Goal: Information Seeking & Learning: Learn about a topic

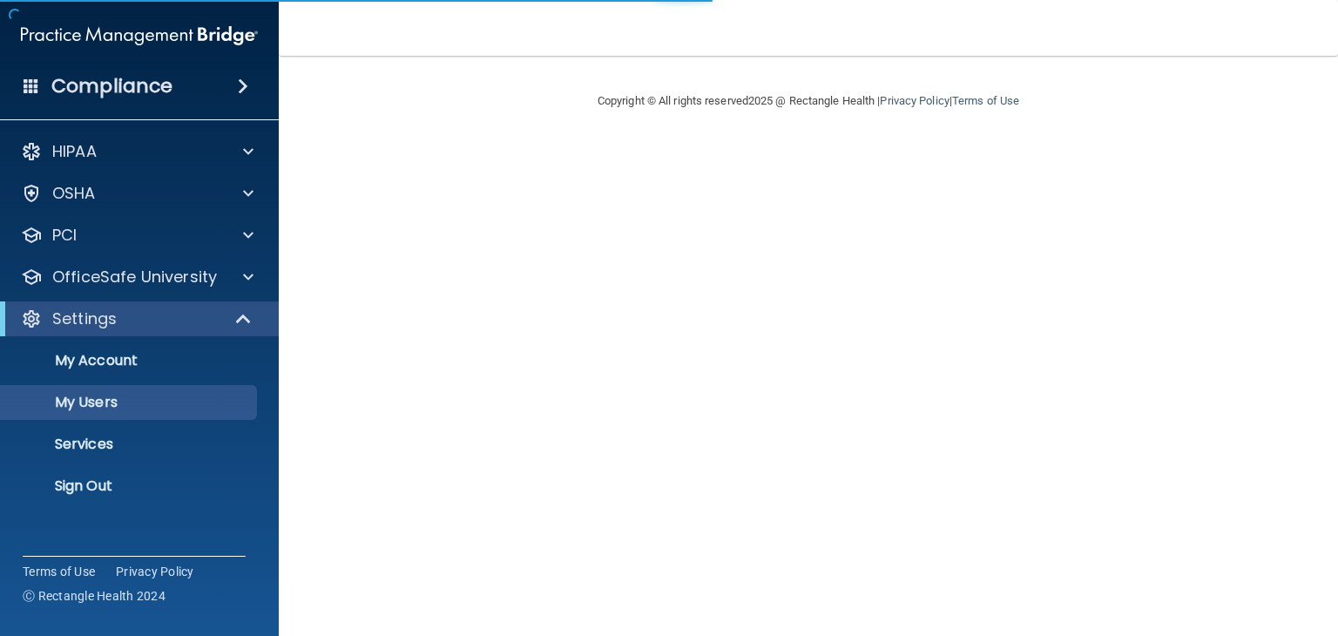
select select "20"
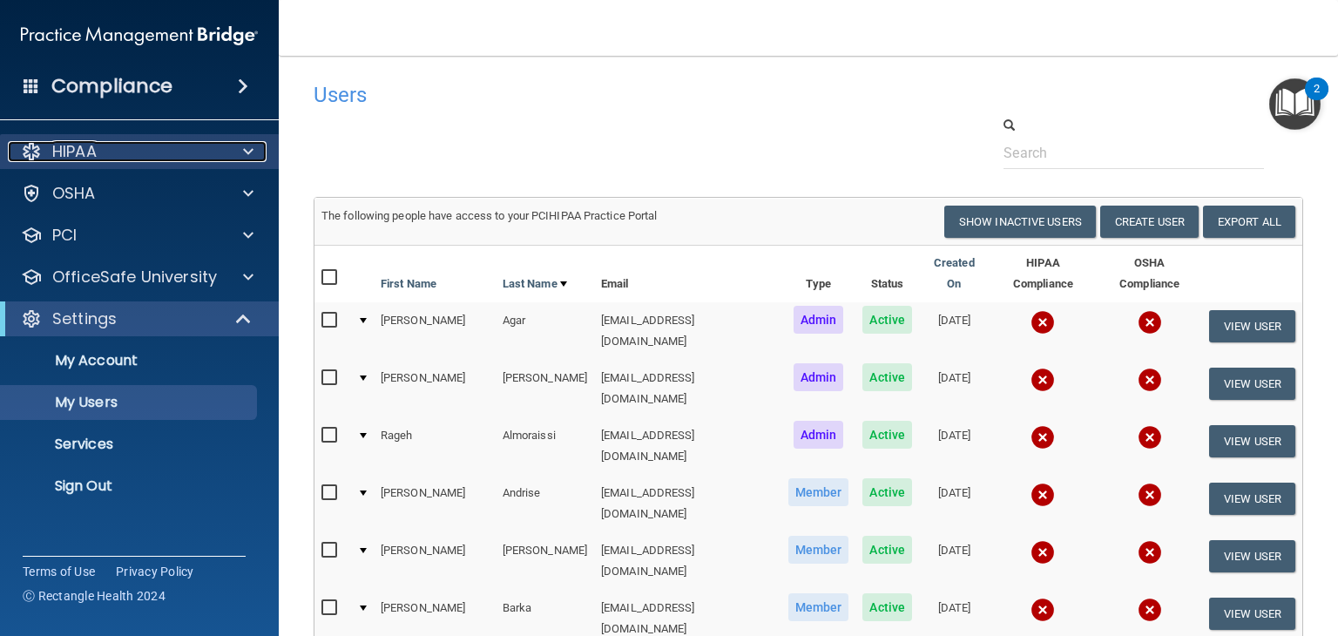
click at [202, 145] on div "HIPAA" at bounding box center [116, 151] width 216 height 21
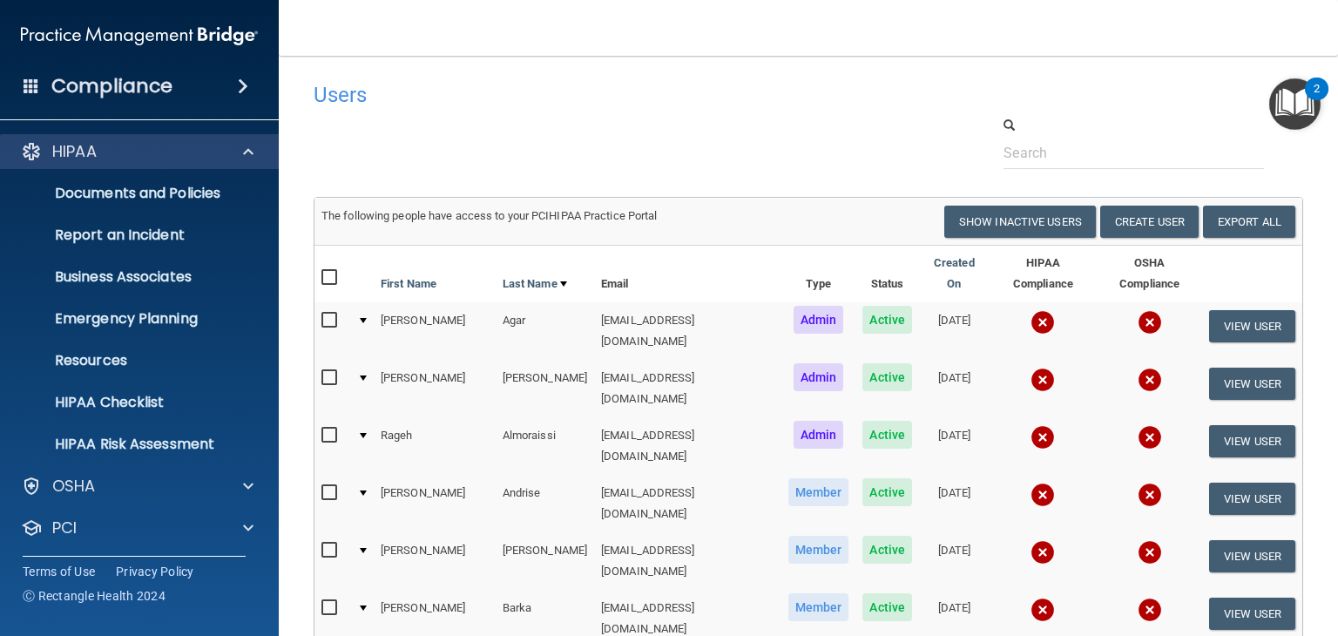
click at [160, 162] on div "HIPAA" at bounding box center [140, 151] width 280 height 35
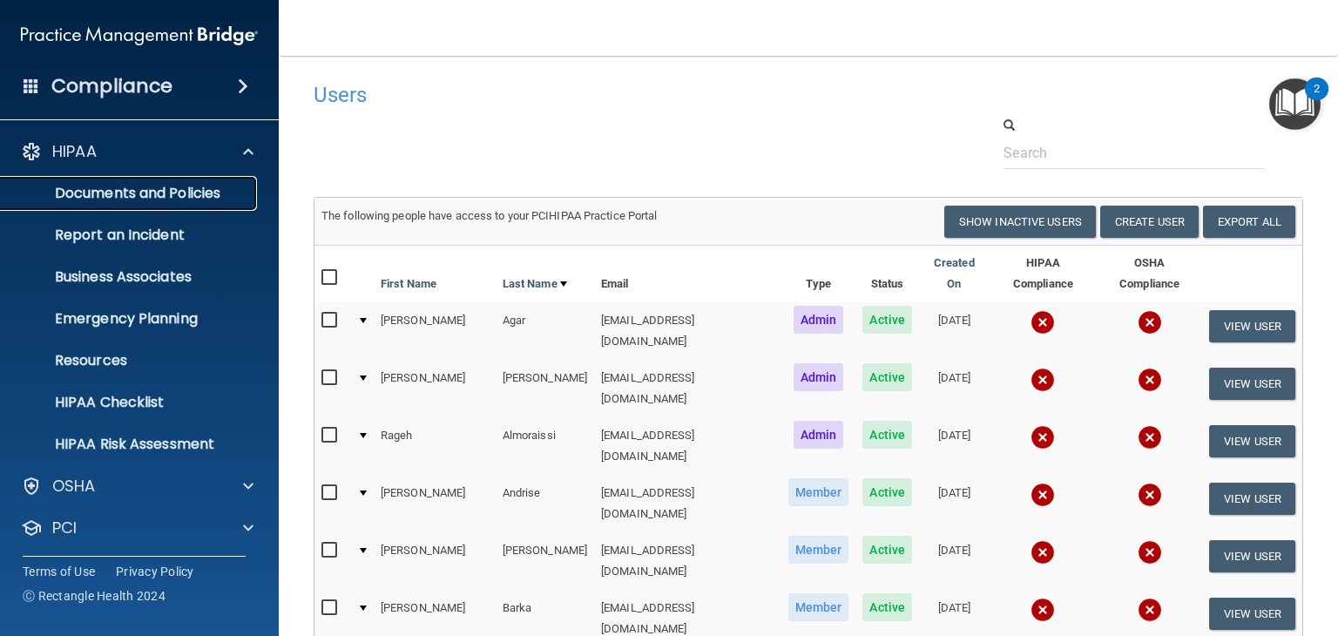
click at [143, 194] on p "Documents and Policies" at bounding box center [130, 193] width 238 height 17
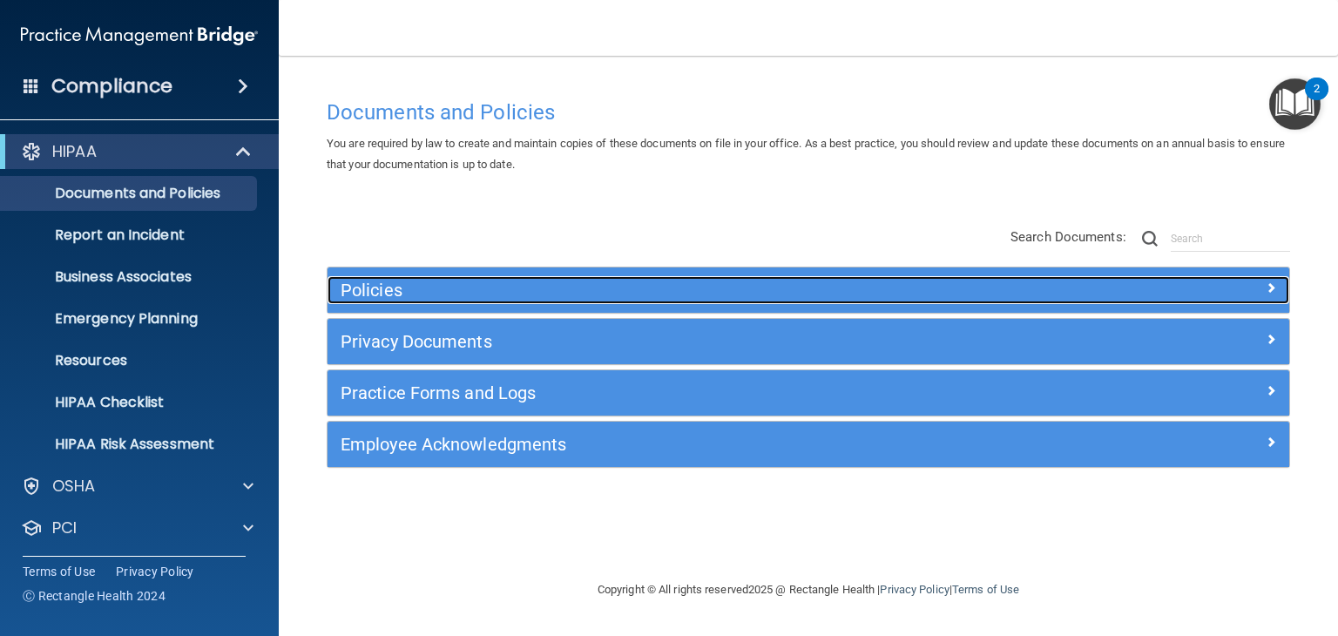
click at [376, 301] on div "Policies" at bounding box center [688, 290] width 721 height 28
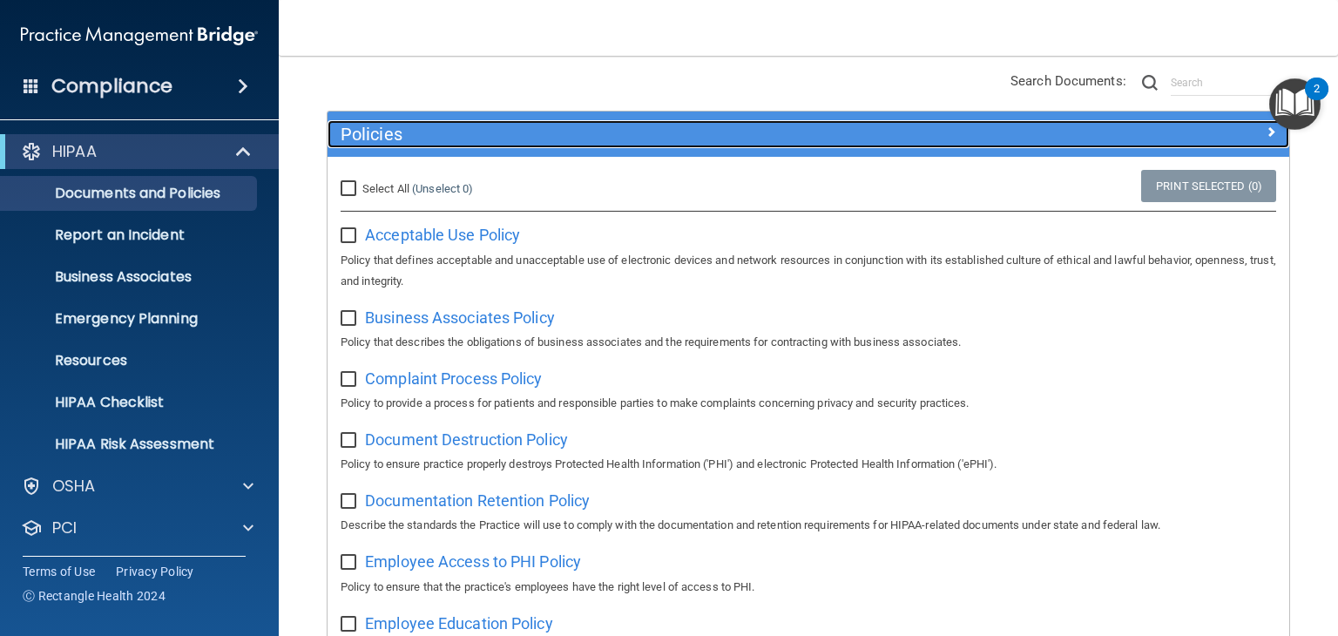
scroll to position [159, 0]
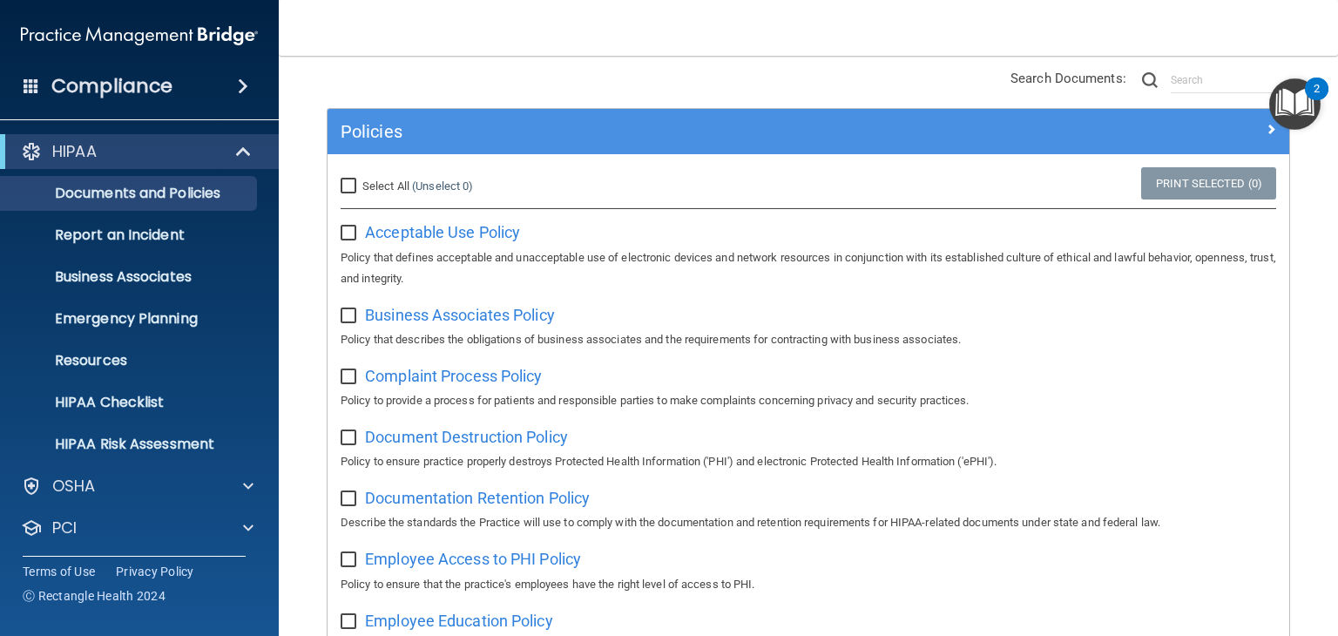
click at [132, 87] on h4 "Compliance" at bounding box center [111, 86] width 121 height 24
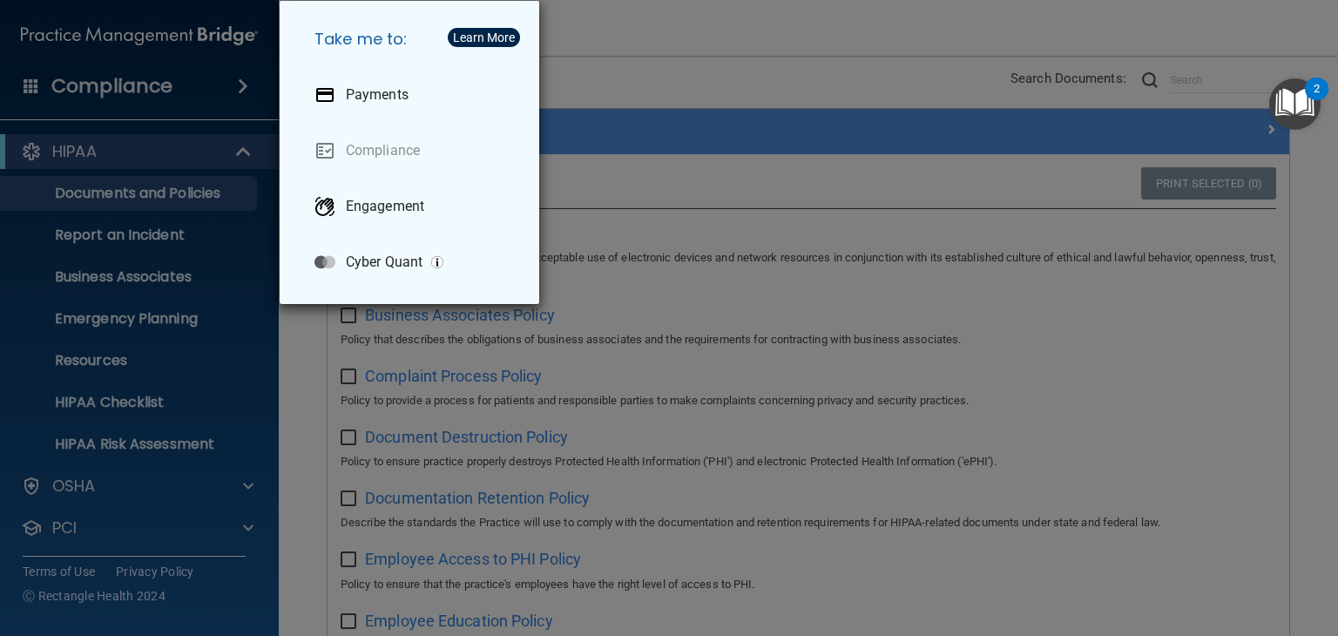
click at [672, 251] on div "Take me to: Payments Compliance Engagement Cyber Quant" at bounding box center [669, 318] width 1338 height 636
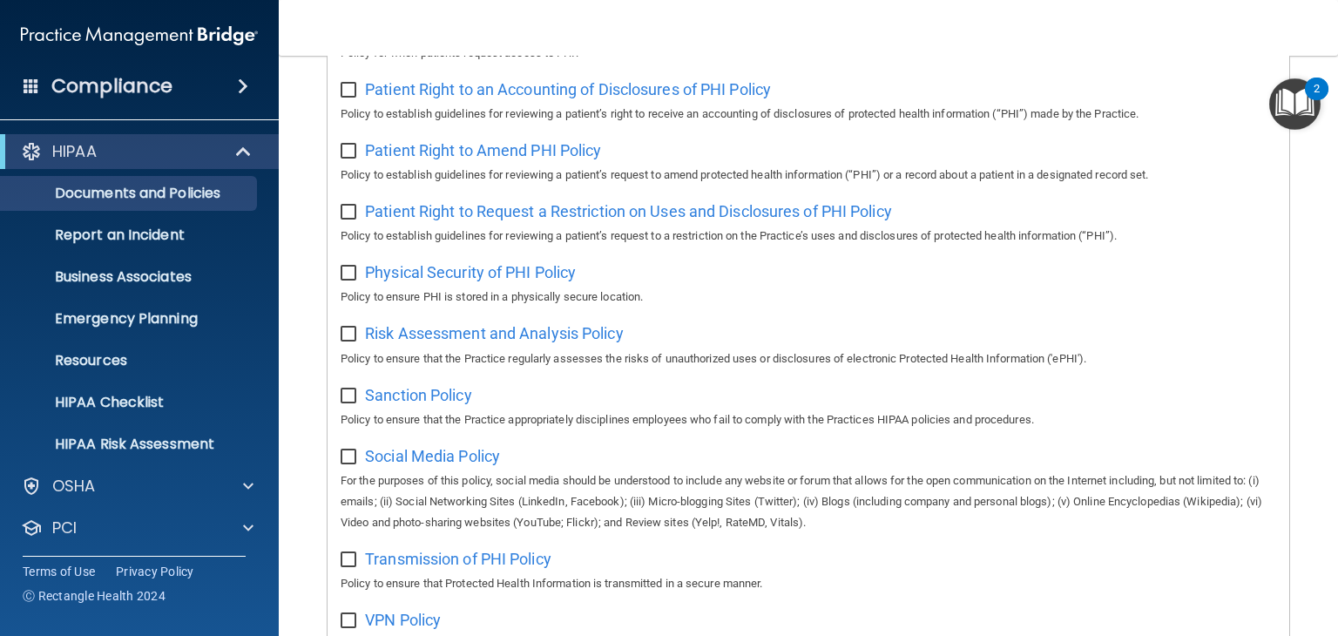
scroll to position [1183, 0]
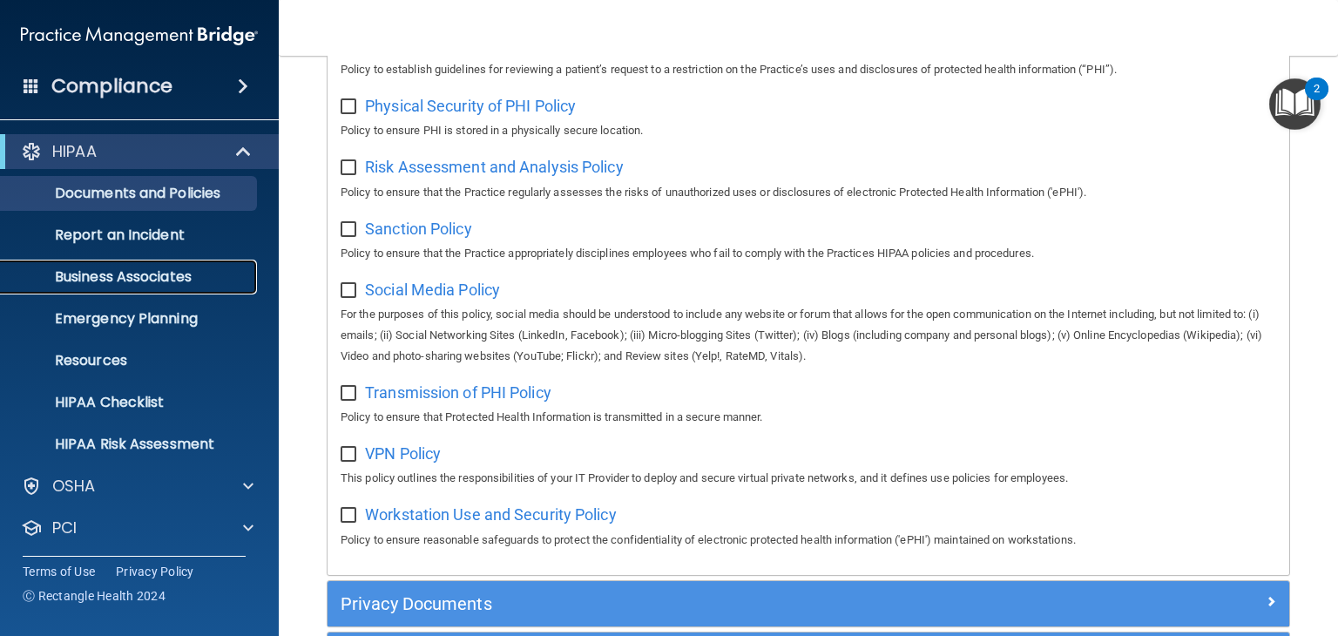
click at [179, 270] on p "Business Associates" at bounding box center [130, 276] width 238 height 17
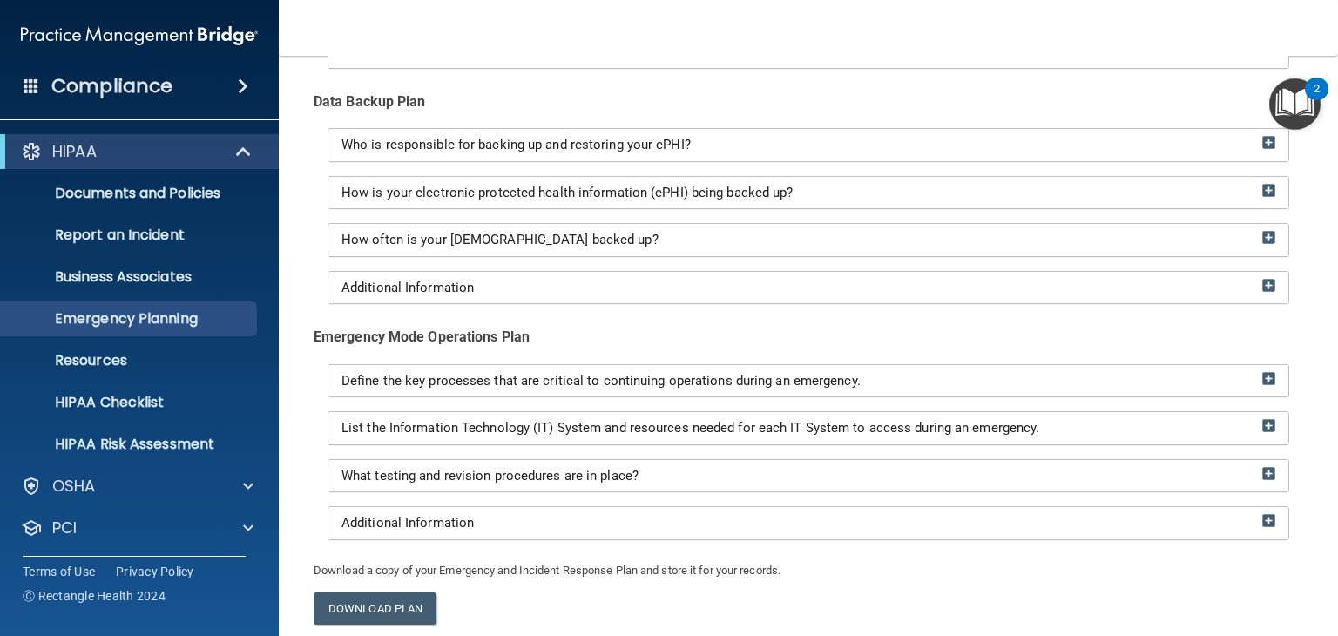
scroll to position [296, 0]
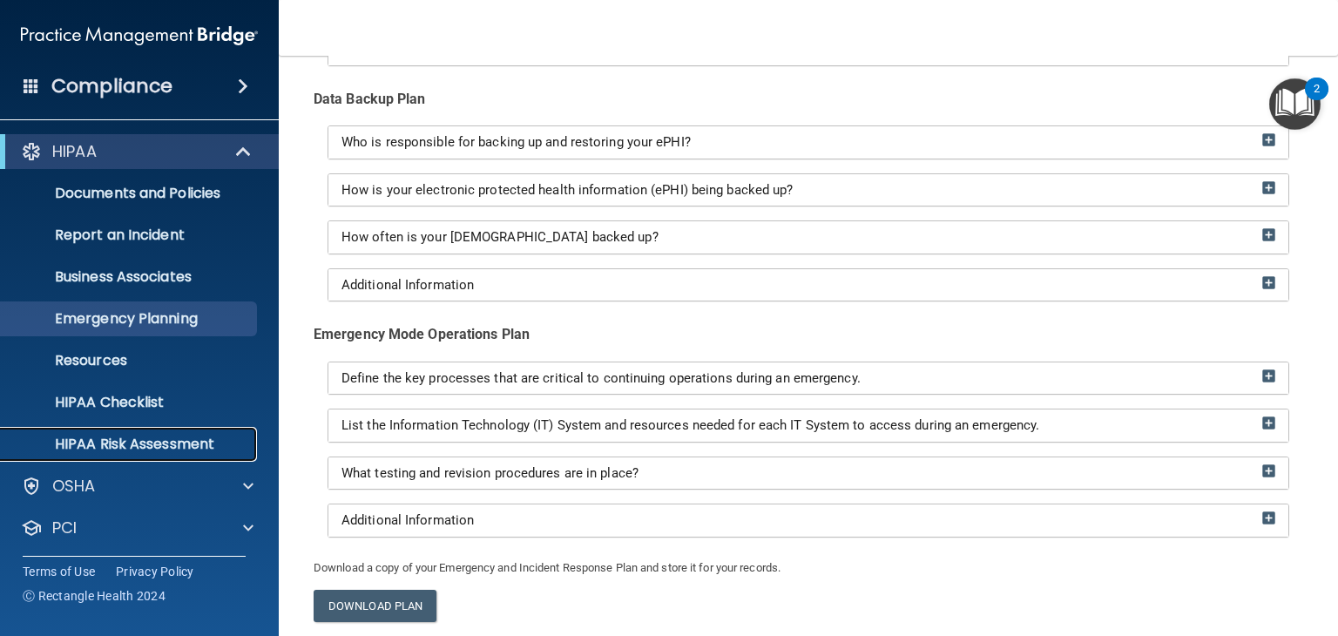
click at [80, 453] on p "HIPAA Risk Assessment" at bounding box center [130, 444] width 238 height 17
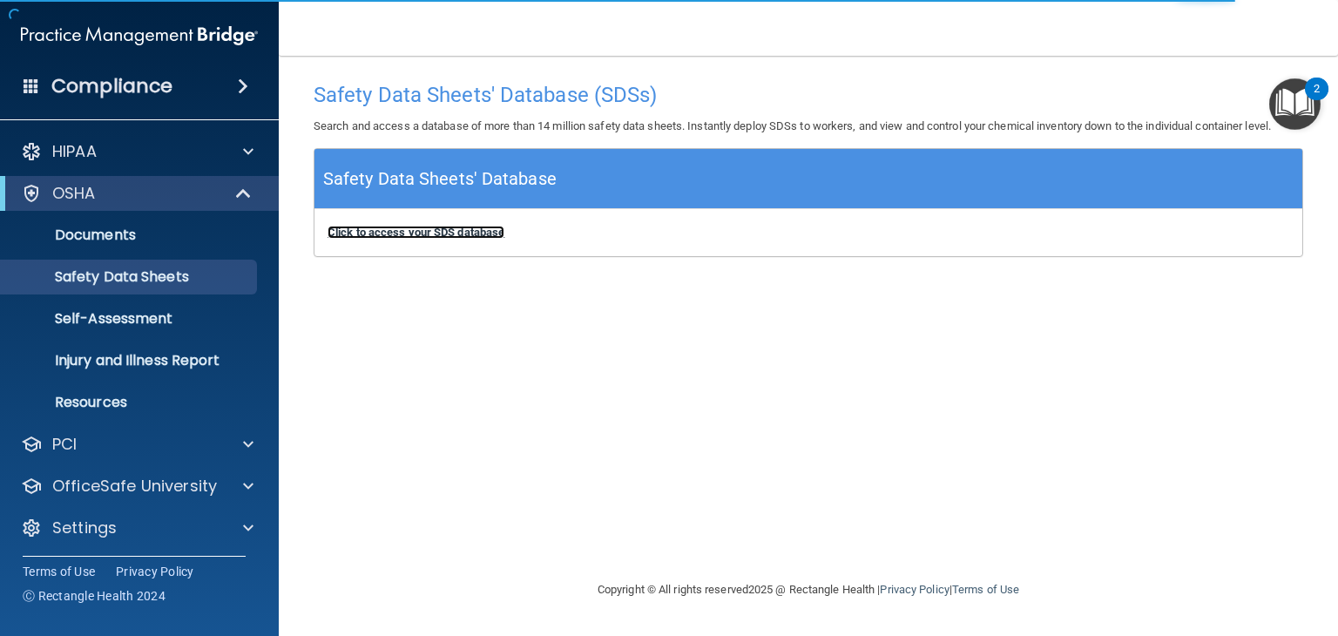
click at [411, 227] on b "Click to access your SDS database" at bounding box center [416, 232] width 177 height 13
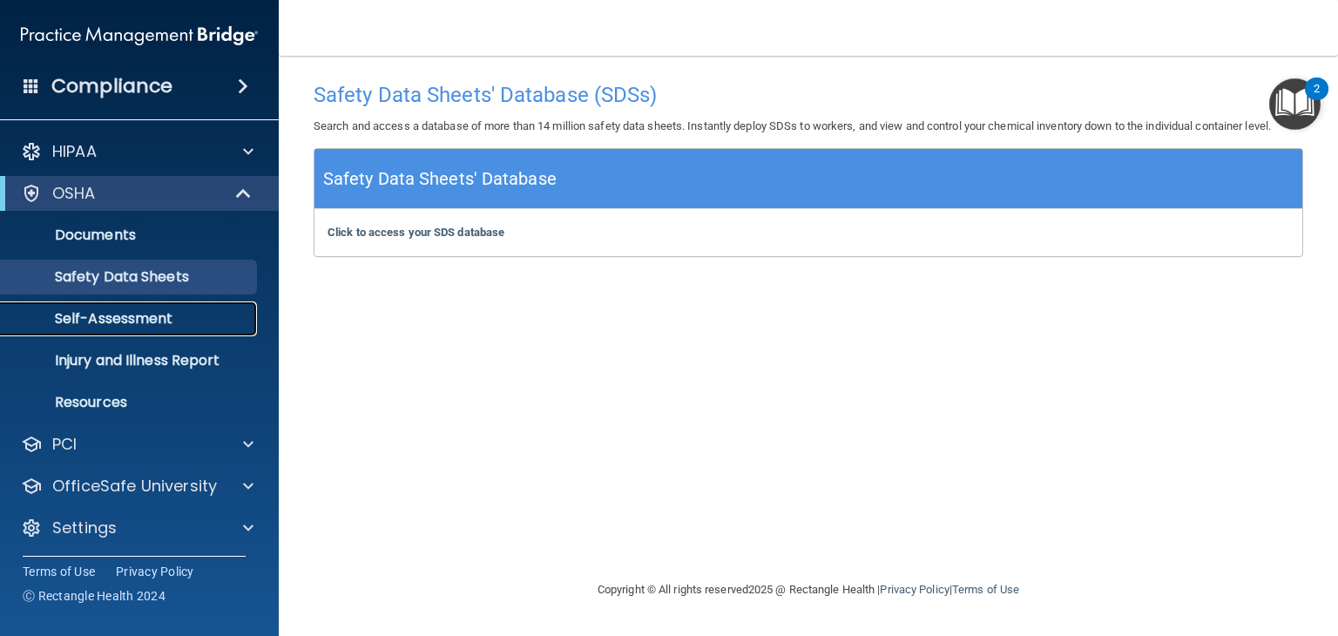
click at [139, 324] on p "Self-Assessment" at bounding box center [130, 318] width 238 height 17
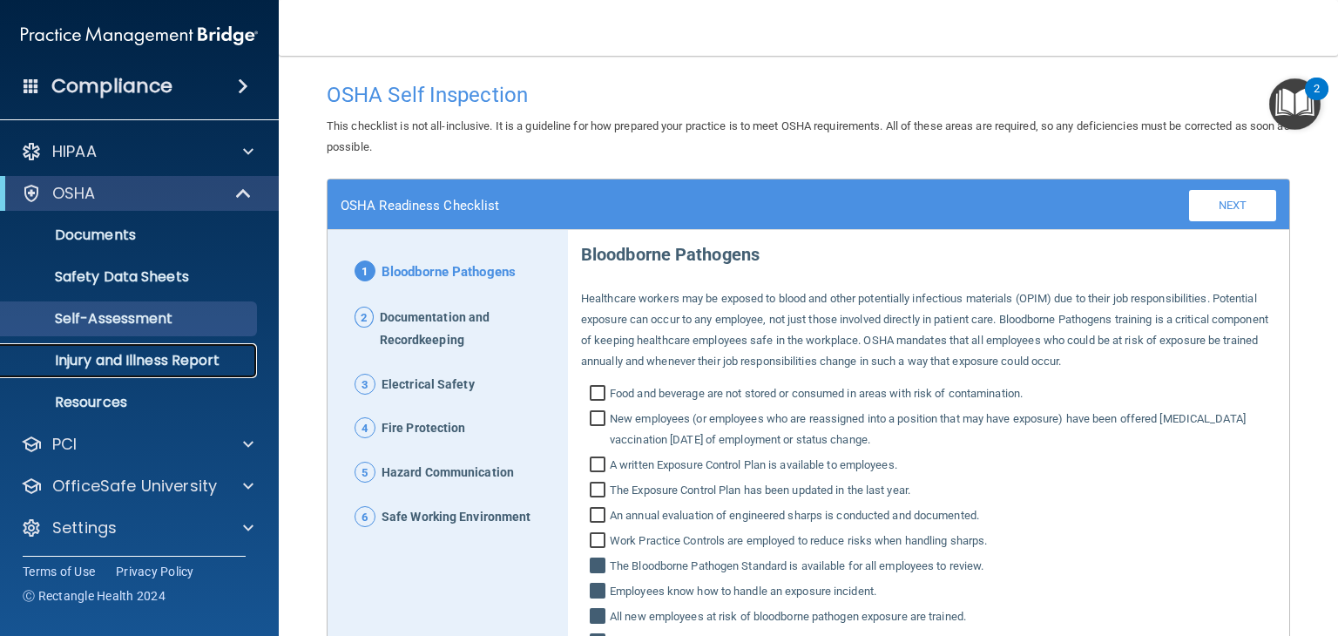
click at [136, 352] on p "Injury and Illness Report" at bounding box center [130, 360] width 238 height 17
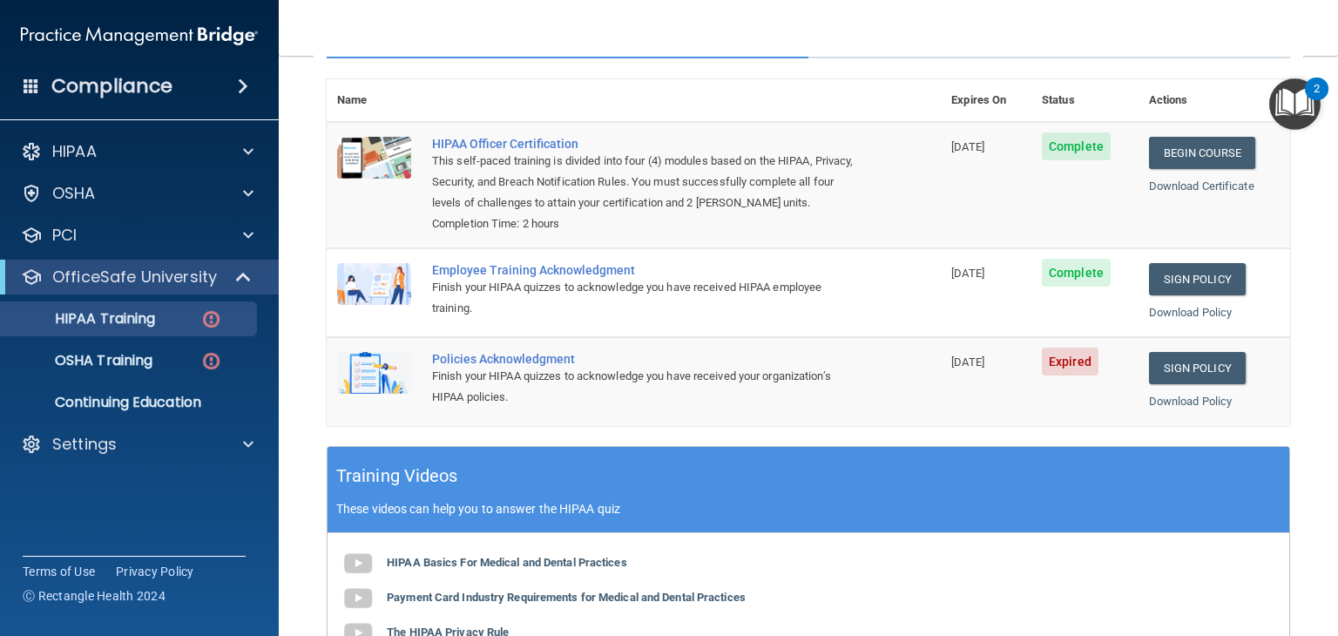
scroll to position [165, 0]
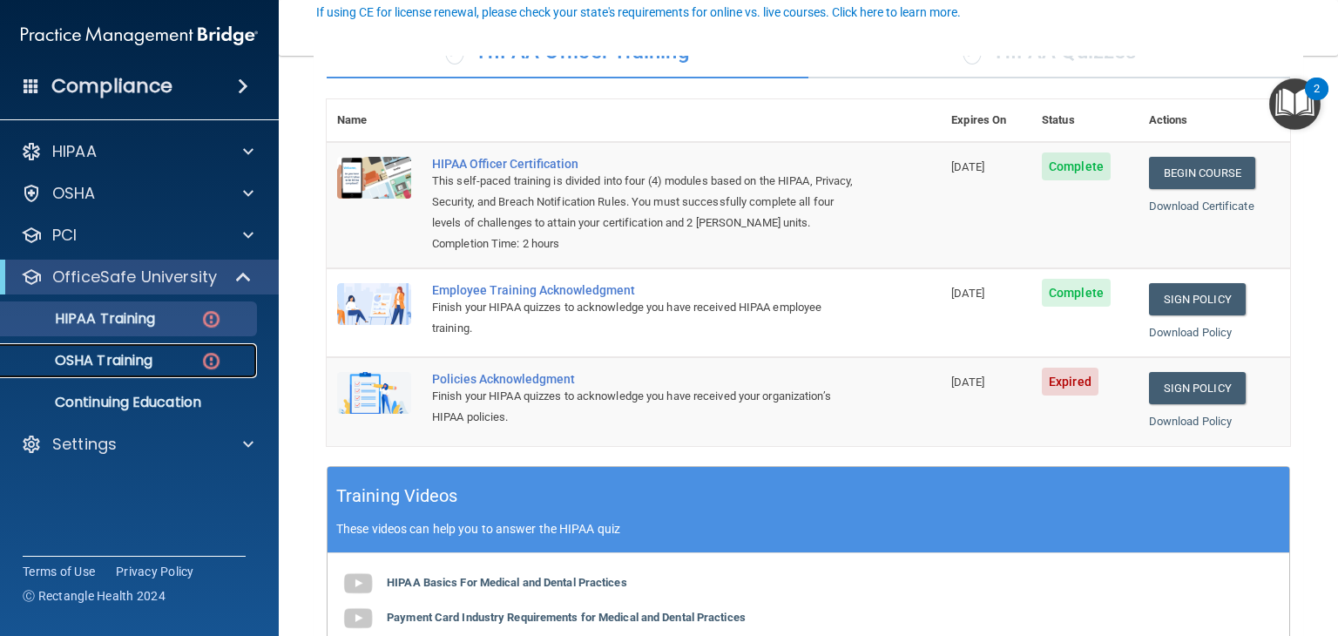
click at [131, 349] on link "OSHA Training" at bounding box center [120, 360] width 274 height 35
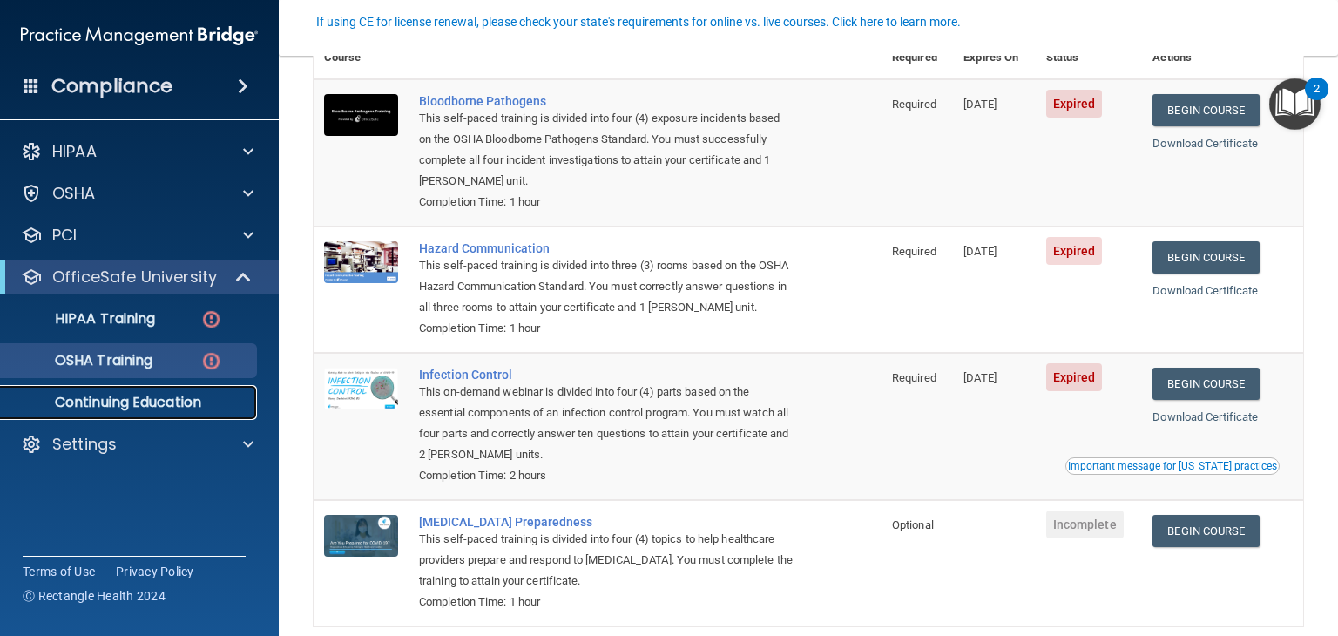
click at [102, 398] on p "Continuing Education" at bounding box center [130, 402] width 238 height 17
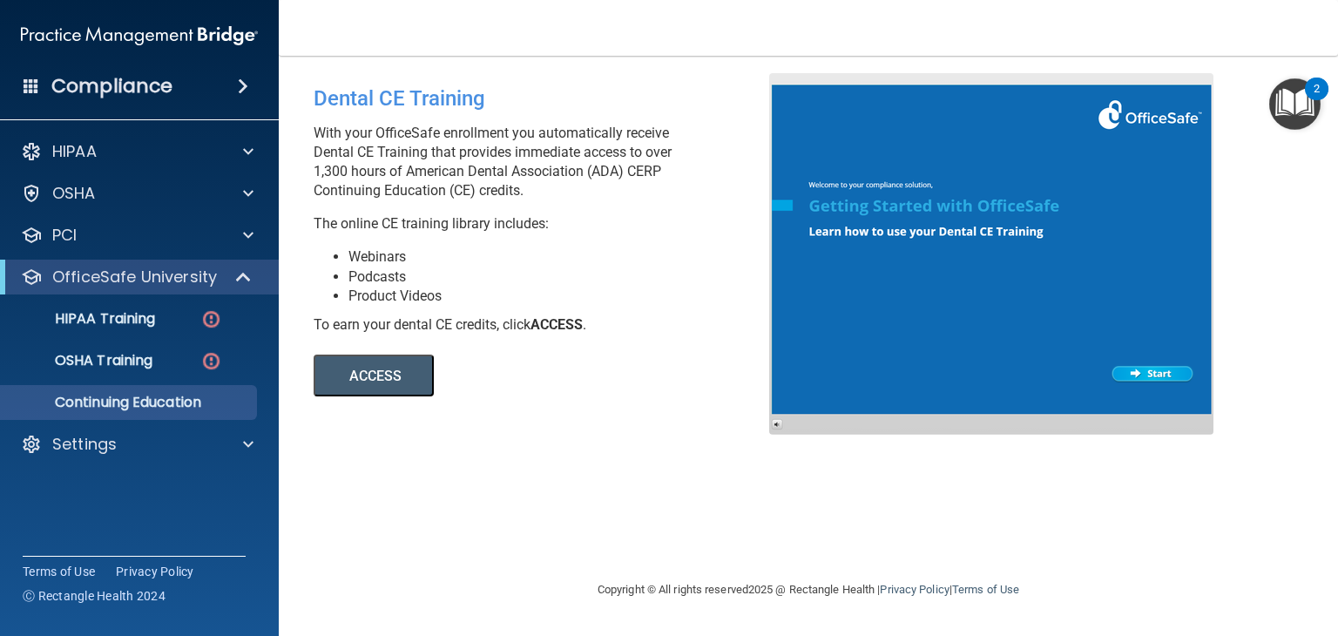
click at [359, 382] on button "ACCESS" at bounding box center [374, 376] width 120 height 42
click at [91, 450] on p "Settings" at bounding box center [84, 444] width 64 height 21
click at [96, 530] on p "My Users" at bounding box center [130, 527] width 238 height 17
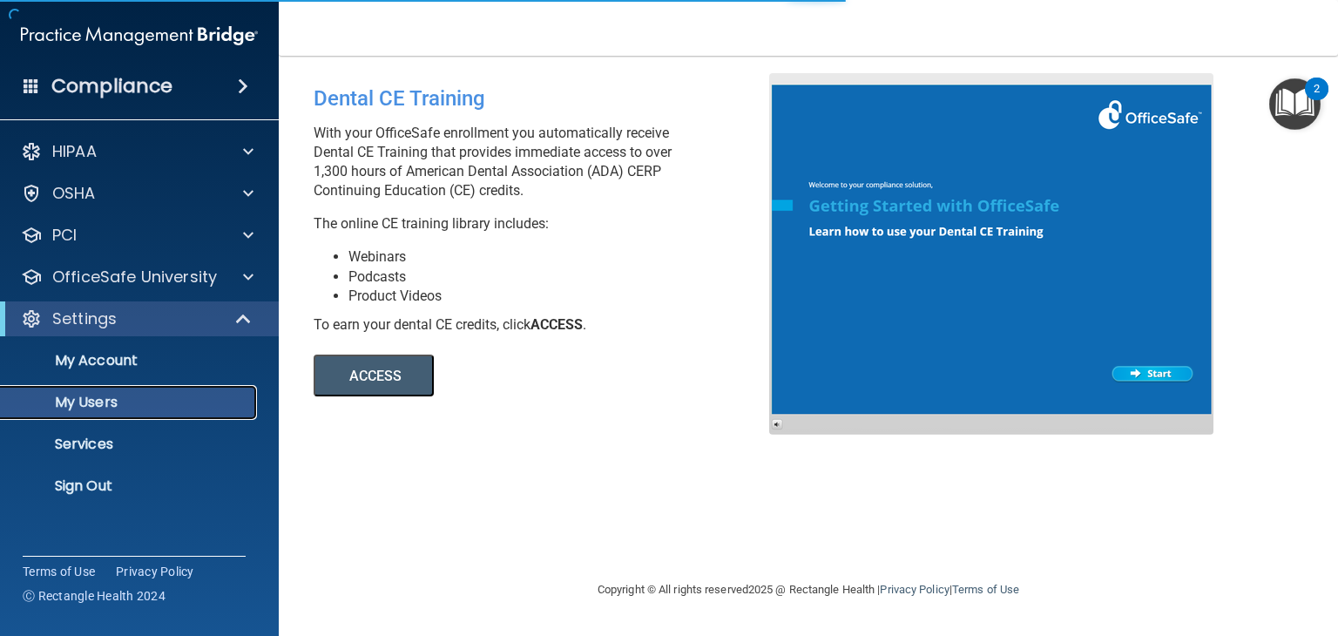
select select "20"
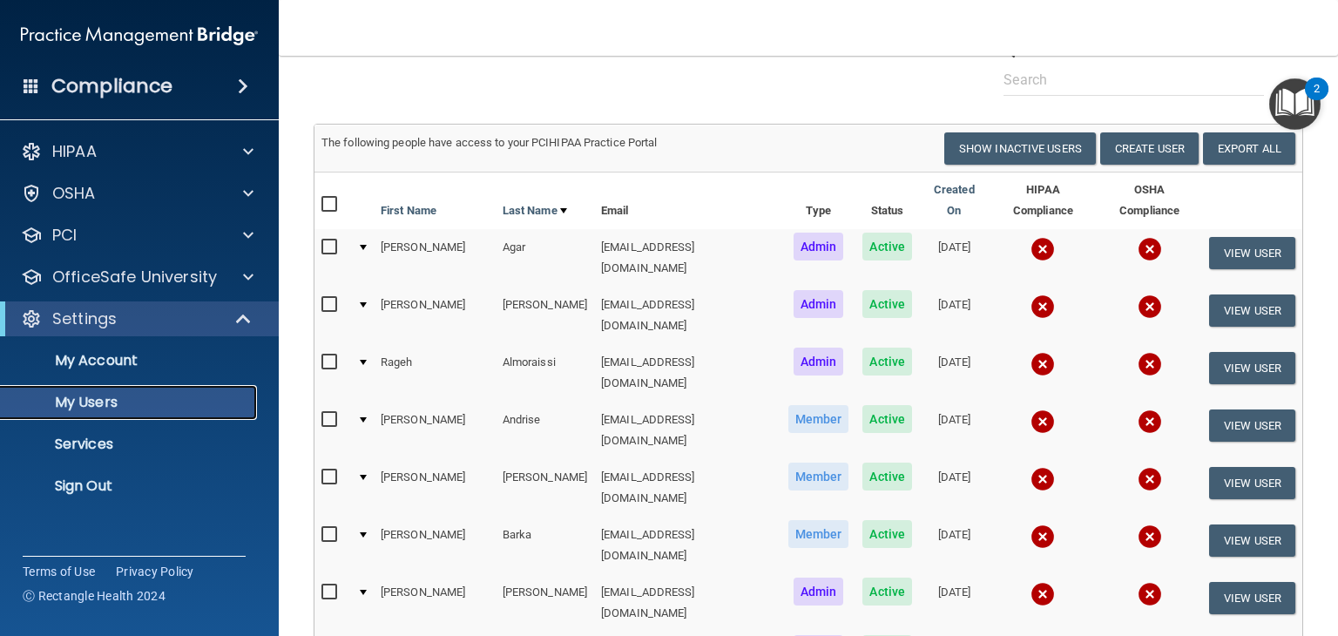
scroll to position [79, 0]
